Goal: Transaction & Acquisition: Download file/media

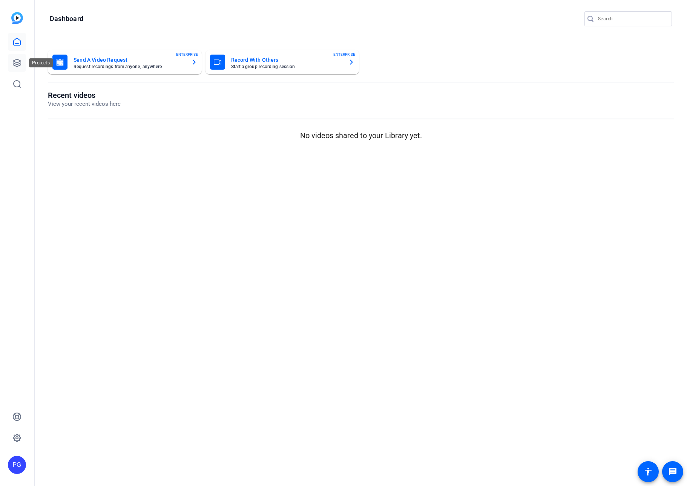
click at [15, 62] on icon at bounding box center [17, 63] width 8 height 8
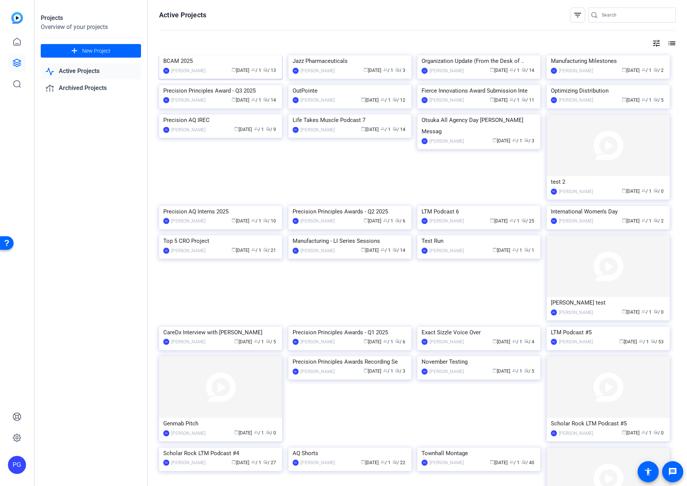
click at [234, 55] on img at bounding box center [220, 55] width 123 height 0
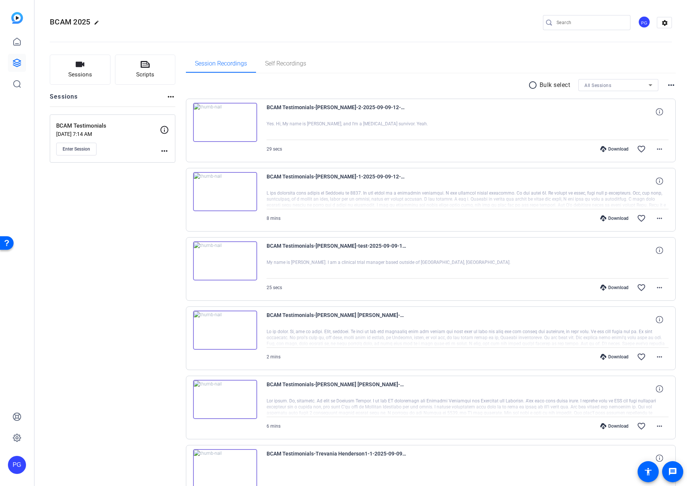
click at [225, 261] on img at bounding box center [225, 261] width 64 height 39
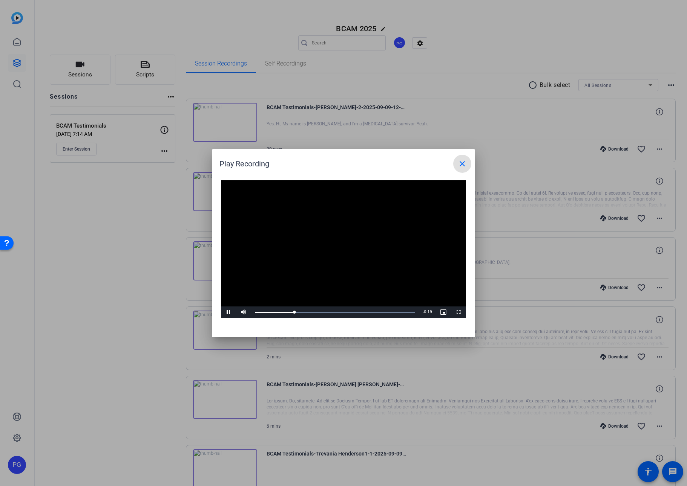
click at [462, 163] on mat-icon "close" at bounding box center [461, 163] width 9 height 9
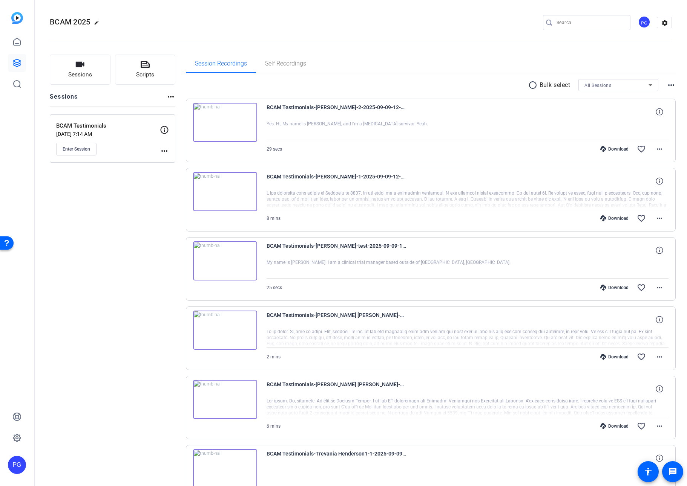
click at [226, 190] on img at bounding box center [225, 191] width 64 height 39
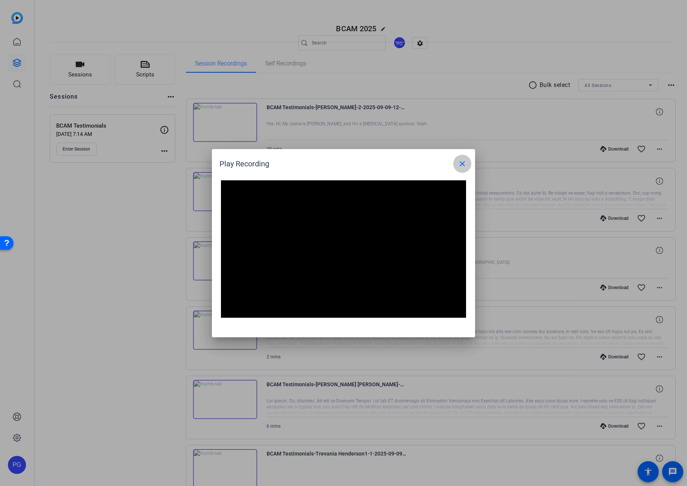
drag, startPoint x: 464, startPoint y: 162, endPoint x: 458, endPoint y: 161, distance: 6.3
click at [464, 162] on mat-icon "close" at bounding box center [461, 163] width 9 height 9
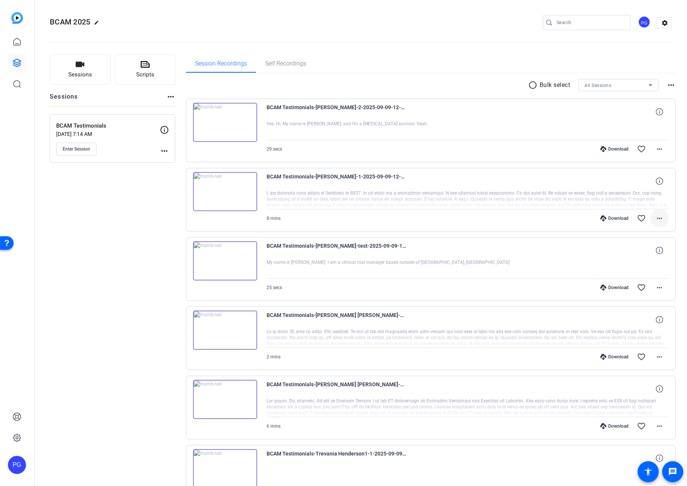
click at [658, 218] on mat-icon "more_horiz" at bounding box center [659, 218] width 9 height 9
click at [639, 254] on span "Download MP4" at bounding box center [639, 253] width 45 height 9
click at [536, 114] on div "BCAM Testimonials-[PERSON_NAME]-2-2025-09-09-12-17-50-639-1" at bounding box center [467, 112] width 402 height 18
click at [500, 108] on div "BCAM Testimonials-[PERSON_NAME]-2-2025-09-09-12-17-50-639-1" at bounding box center [467, 112] width 402 height 18
click at [656, 149] on mat-icon "more_horiz" at bounding box center [659, 149] width 9 height 9
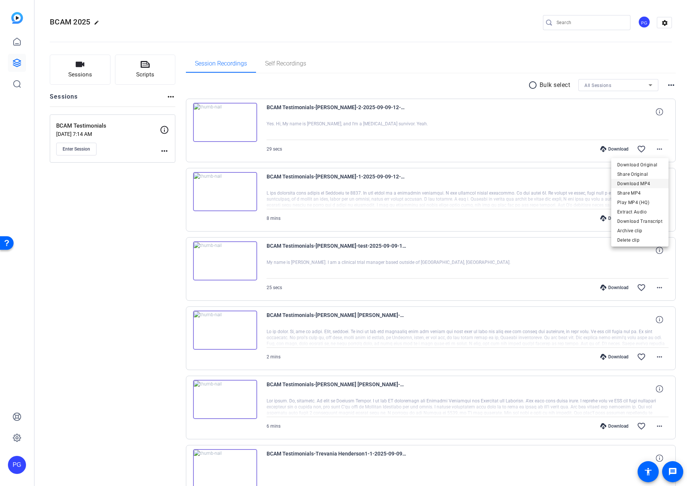
click at [635, 182] on span "Download MP4" at bounding box center [639, 183] width 45 height 9
